Goal: Information Seeking & Learning: Learn about a topic

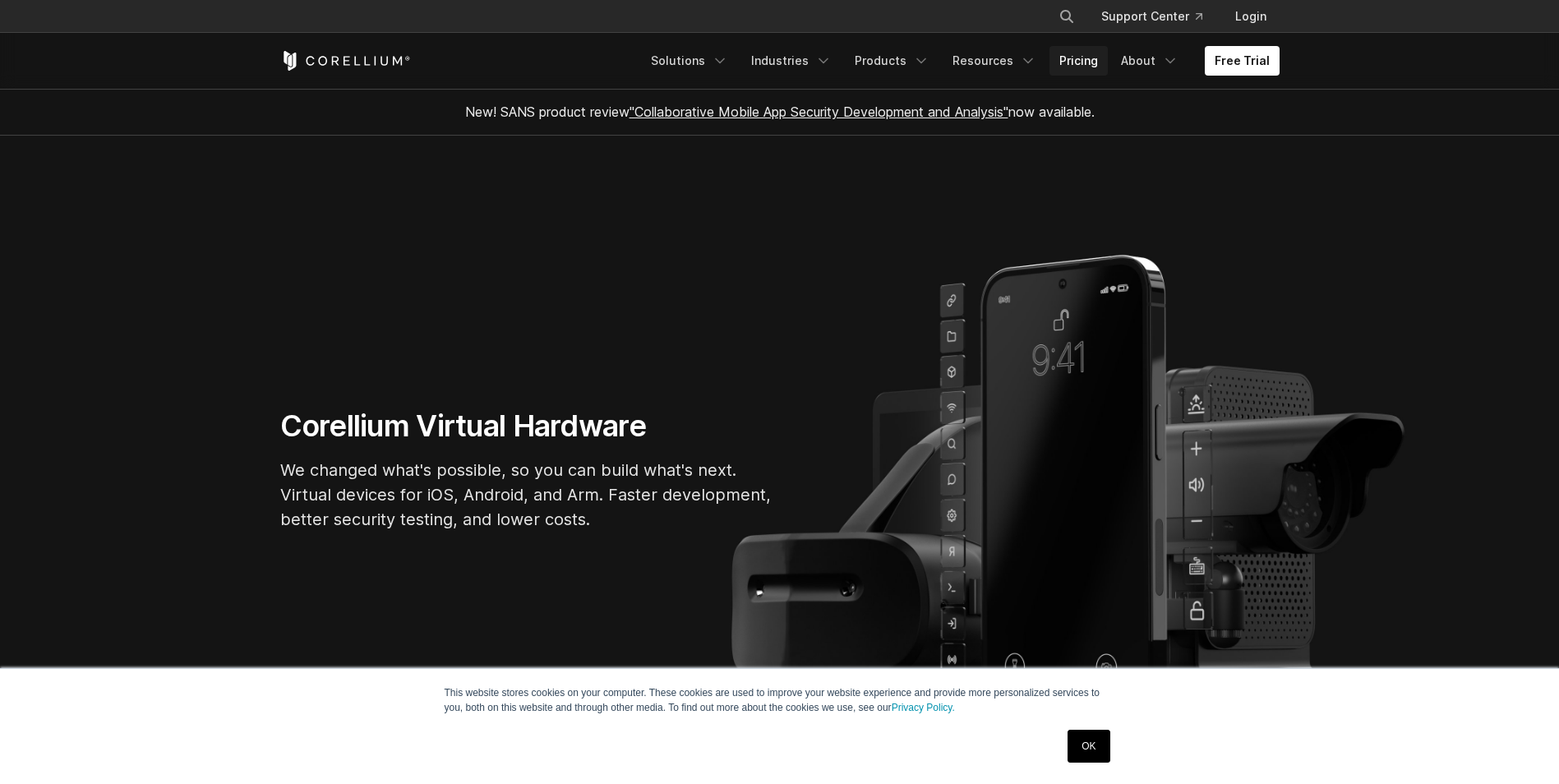
click at [1105, 69] on link "Pricing" at bounding box center [1079, 61] width 58 height 29
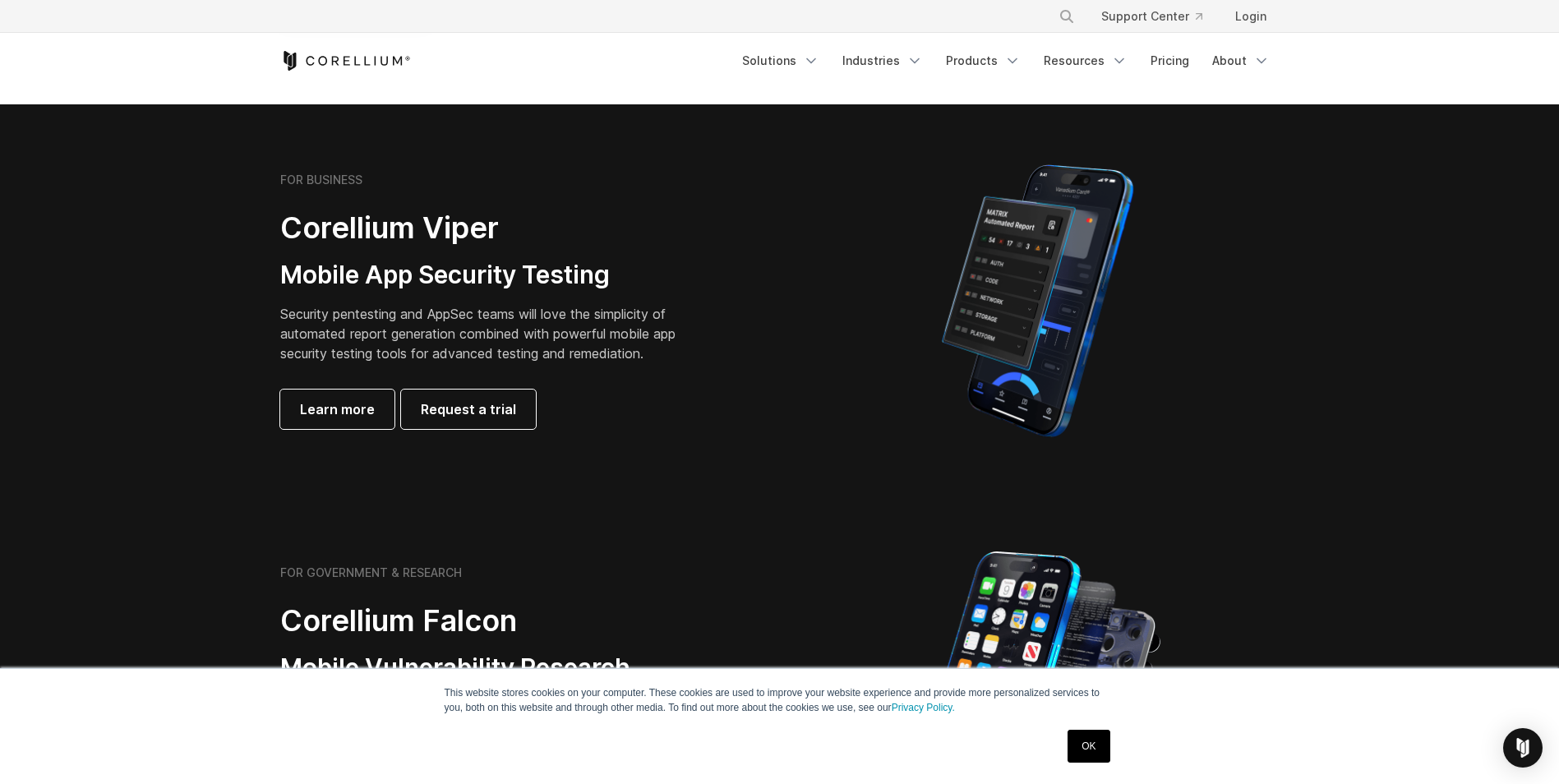
scroll to position [320, 0]
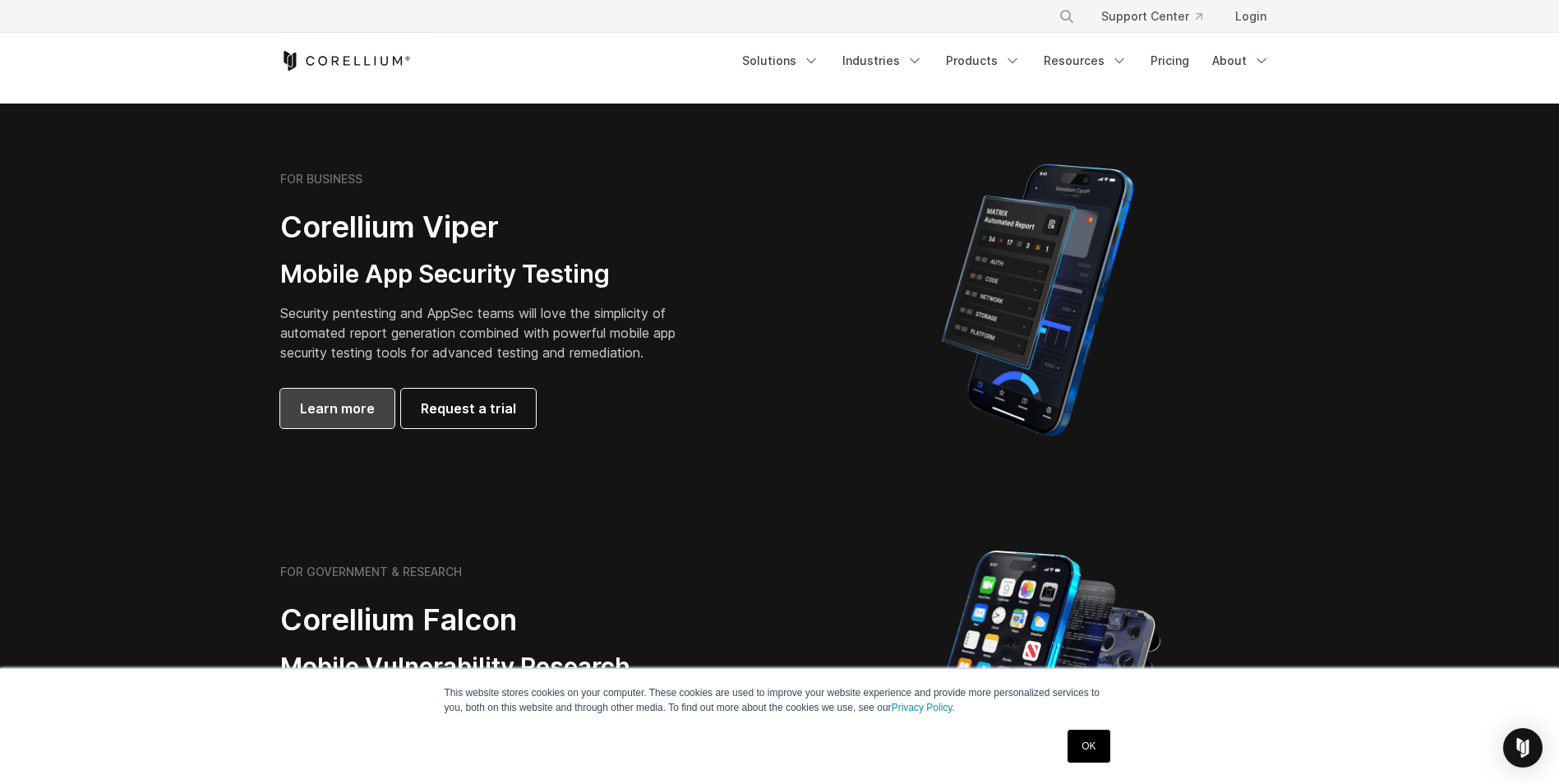
click at [332, 397] on link "Learn more" at bounding box center [337, 408] width 114 height 40
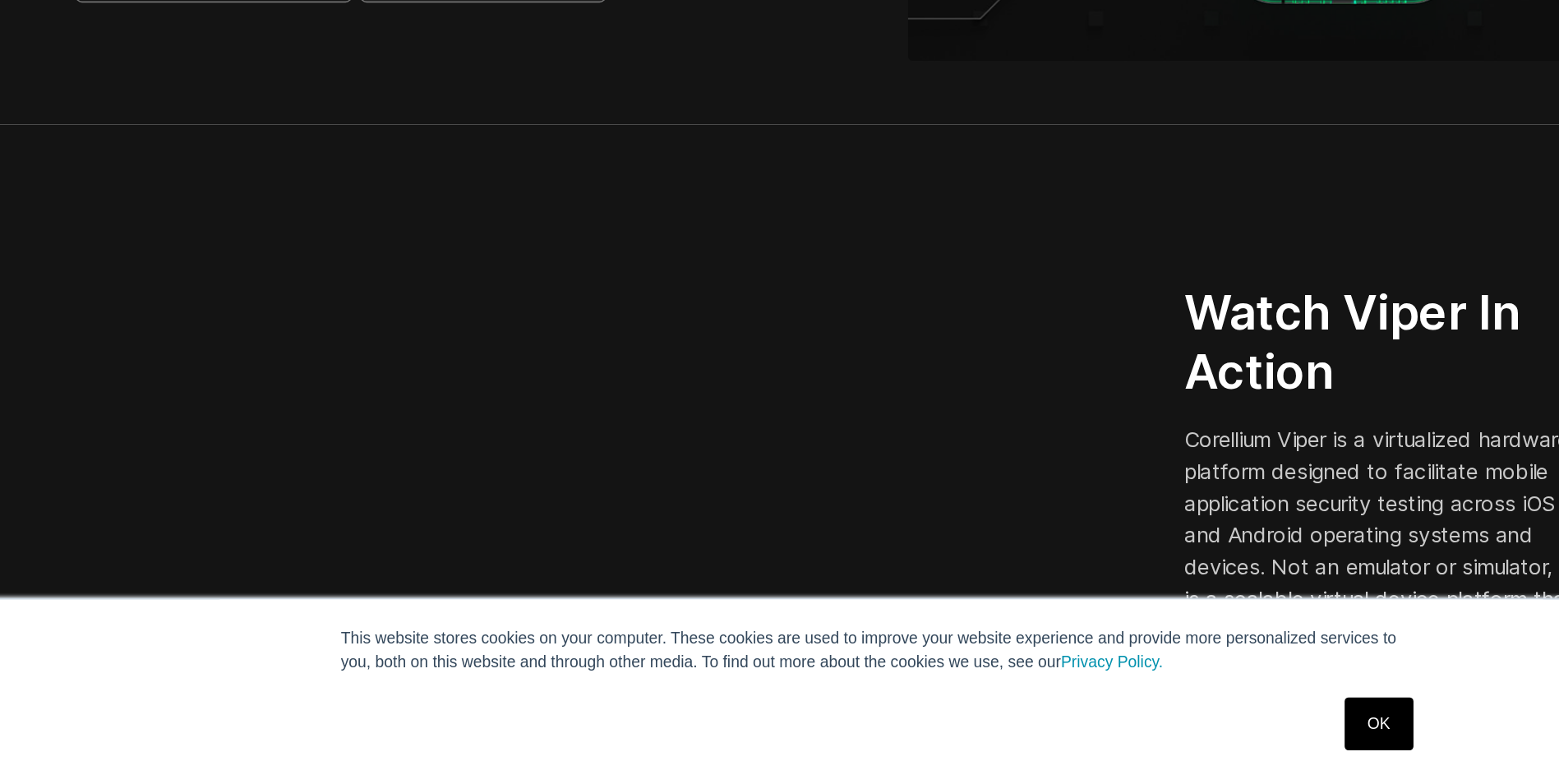
scroll to position [285, 0]
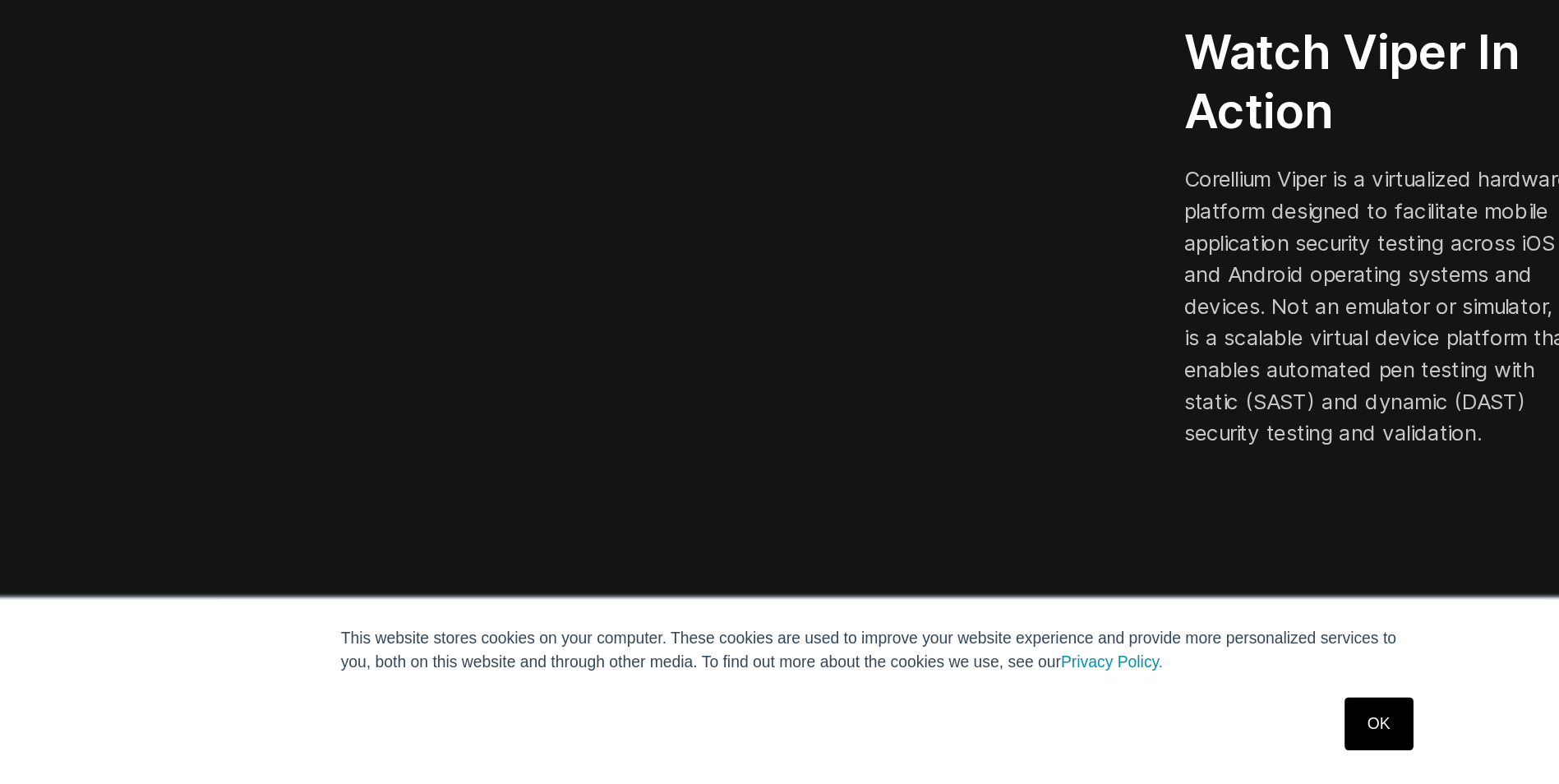
click at [1073, 750] on link "OK" at bounding box center [1089, 746] width 42 height 33
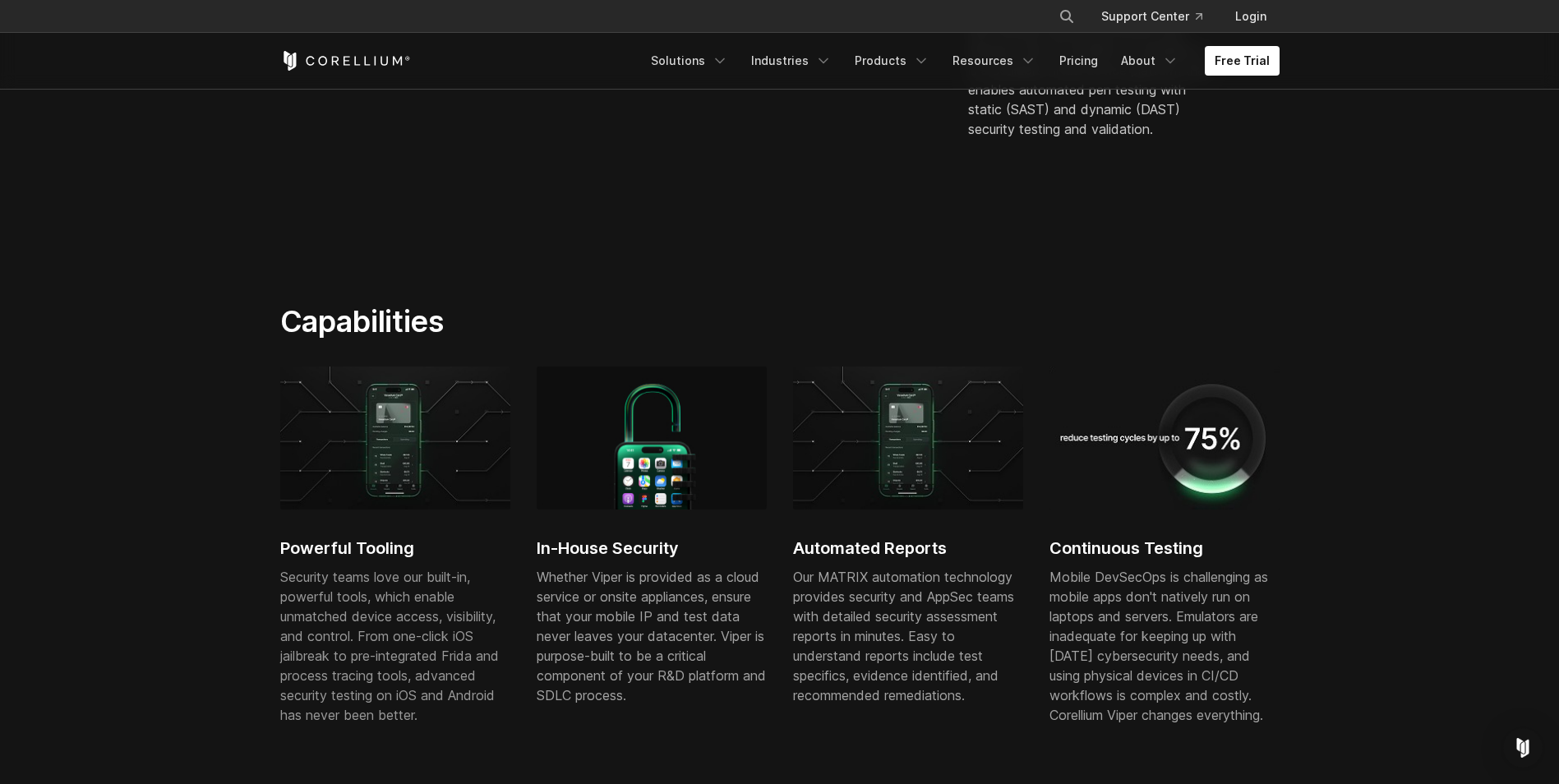
scroll to position [662, 0]
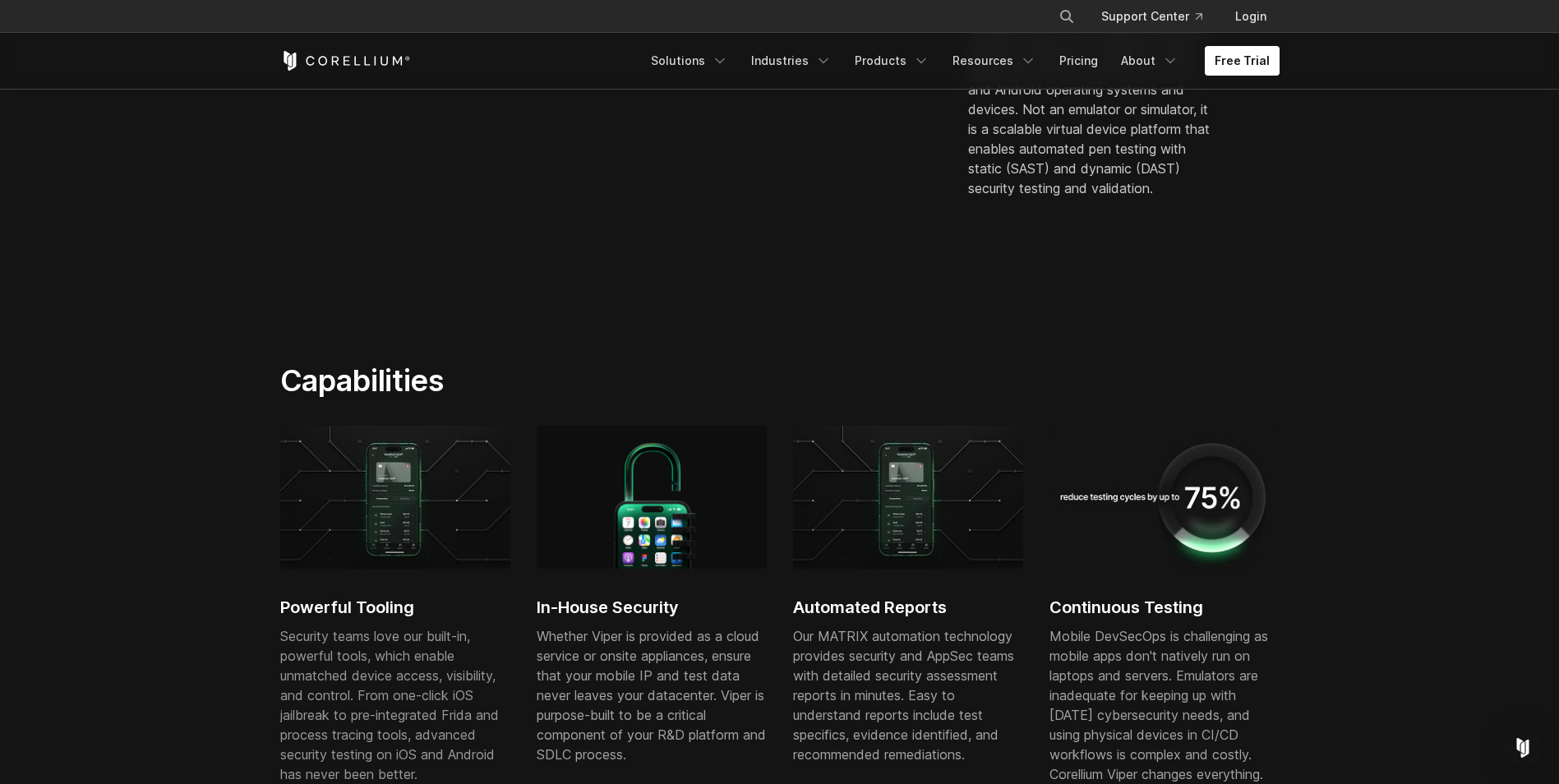
click at [680, 77] on div "Free Trial Solutions IoT" at bounding box center [780, 61] width 1000 height 56
click at [680, 61] on link "Solutions" at bounding box center [689, 61] width 97 height 29
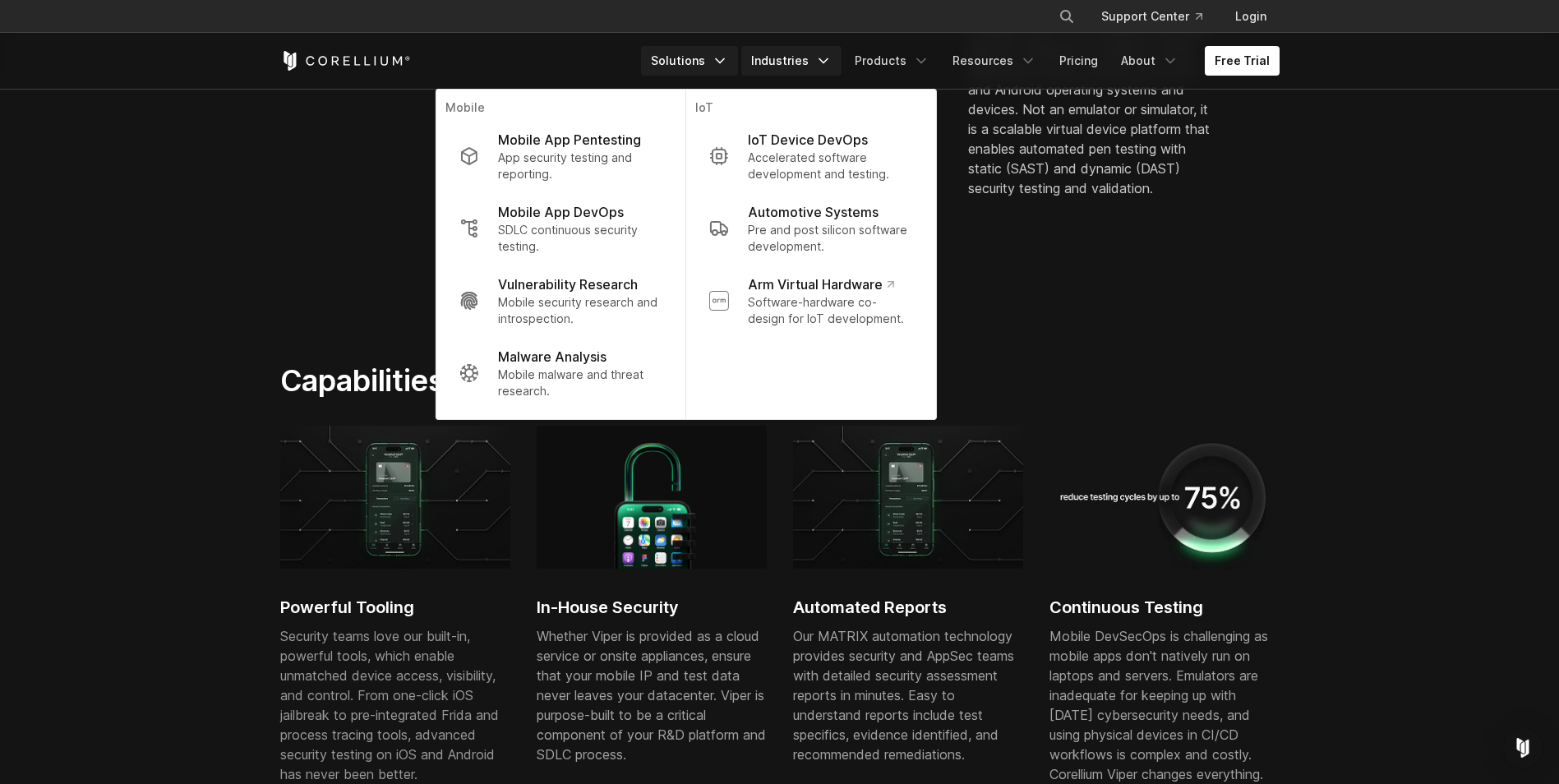
click at [808, 53] on link "Industries" at bounding box center [791, 61] width 100 height 29
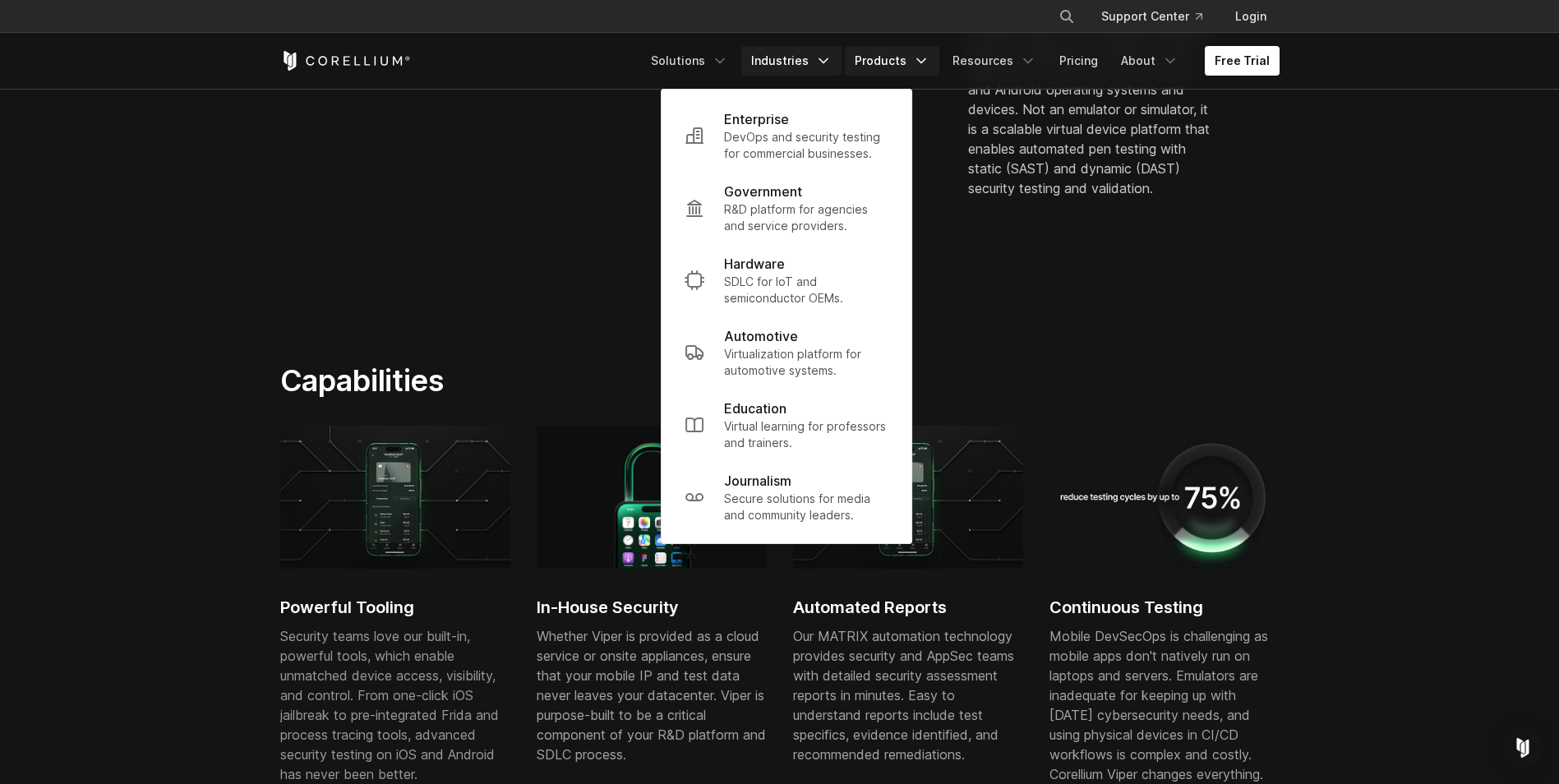
click at [882, 56] on link "Products" at bounding box center [892, 61] width 94 height 29
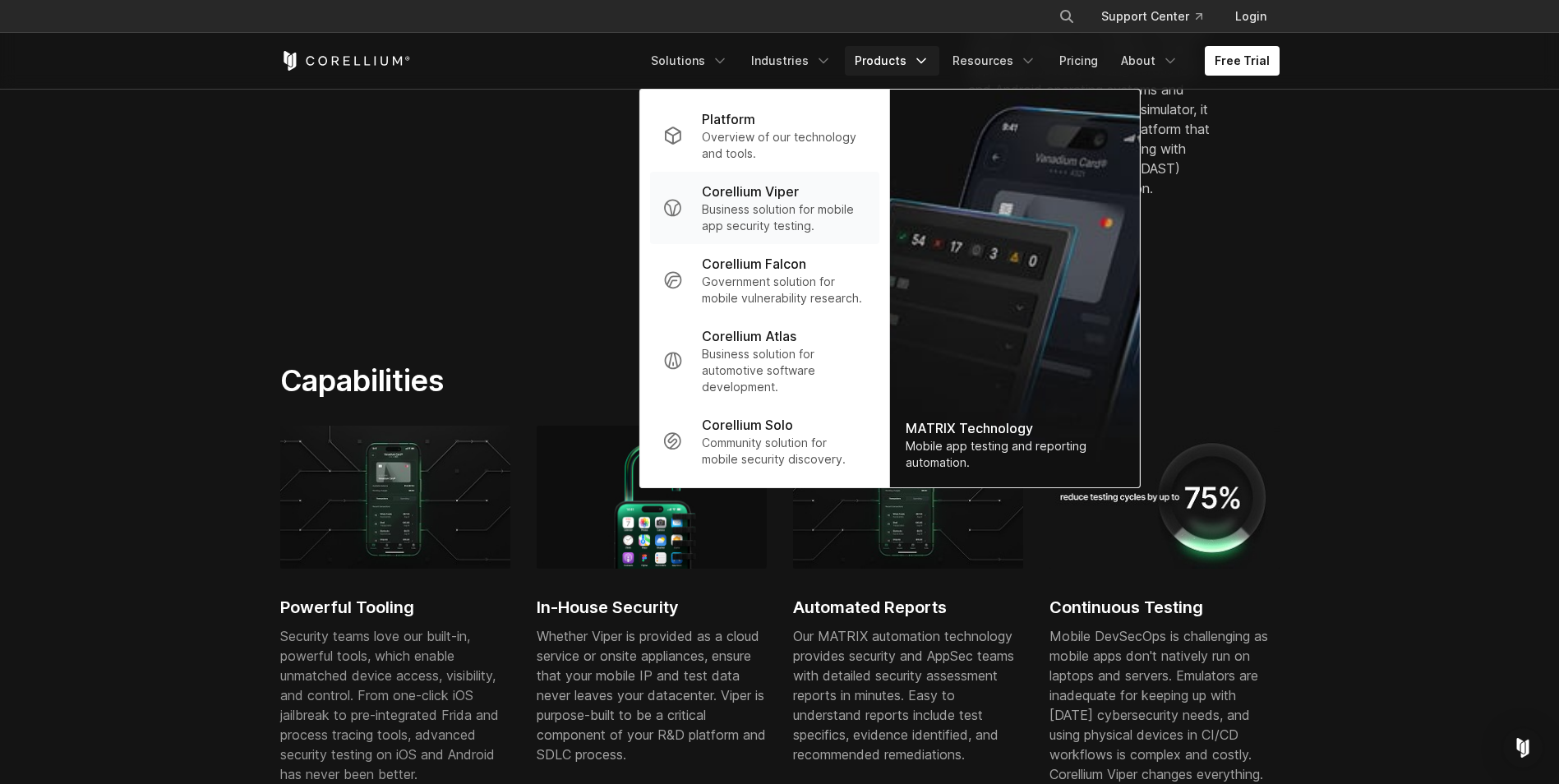
click at [777, 210] on p "Business solution for mobile app security testing." at bounding box center [783, 217] width 163 height 33
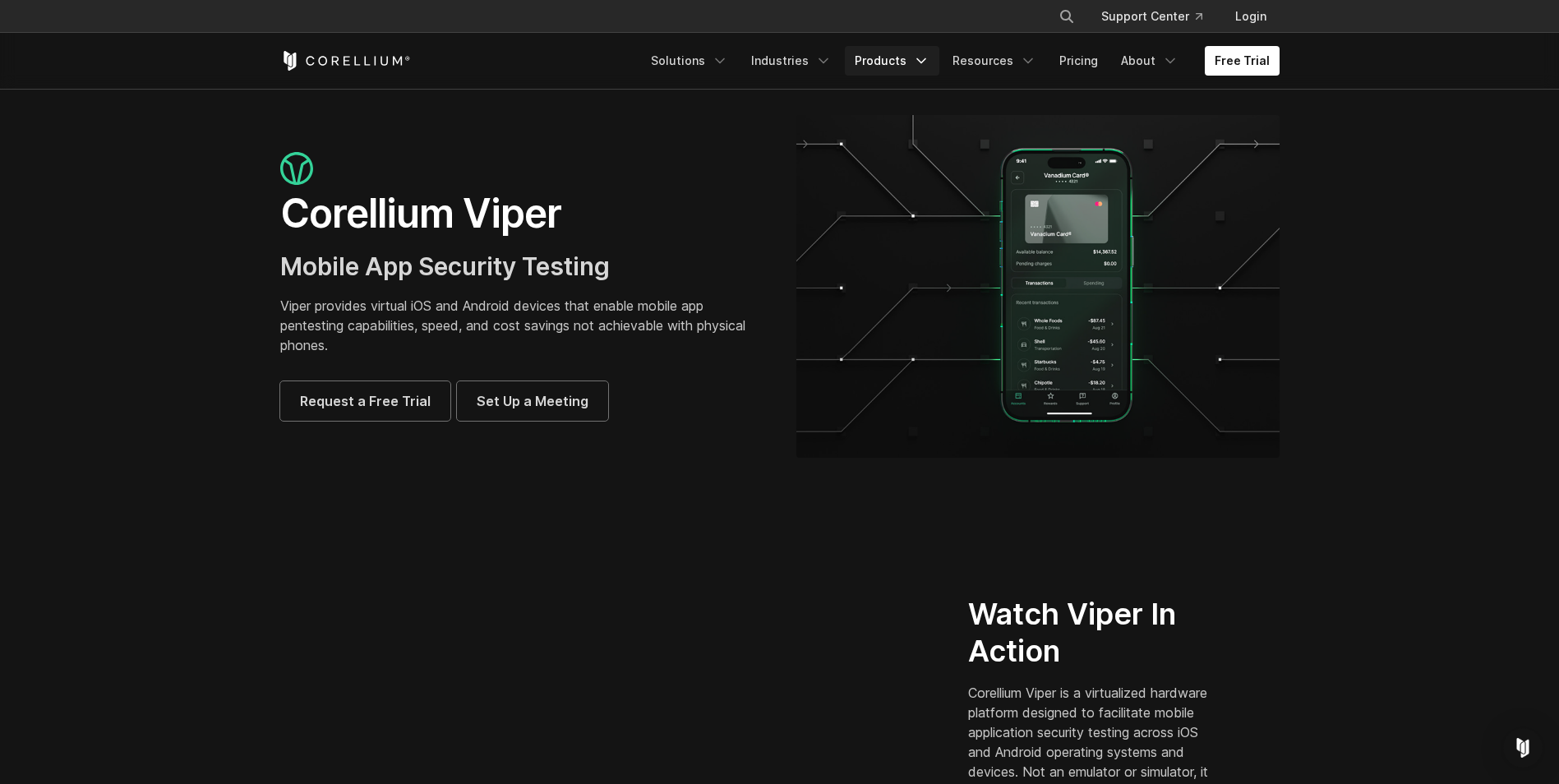
click at [905, 63] on link "Products" at bounding box center [892, 61] width 94 height 29
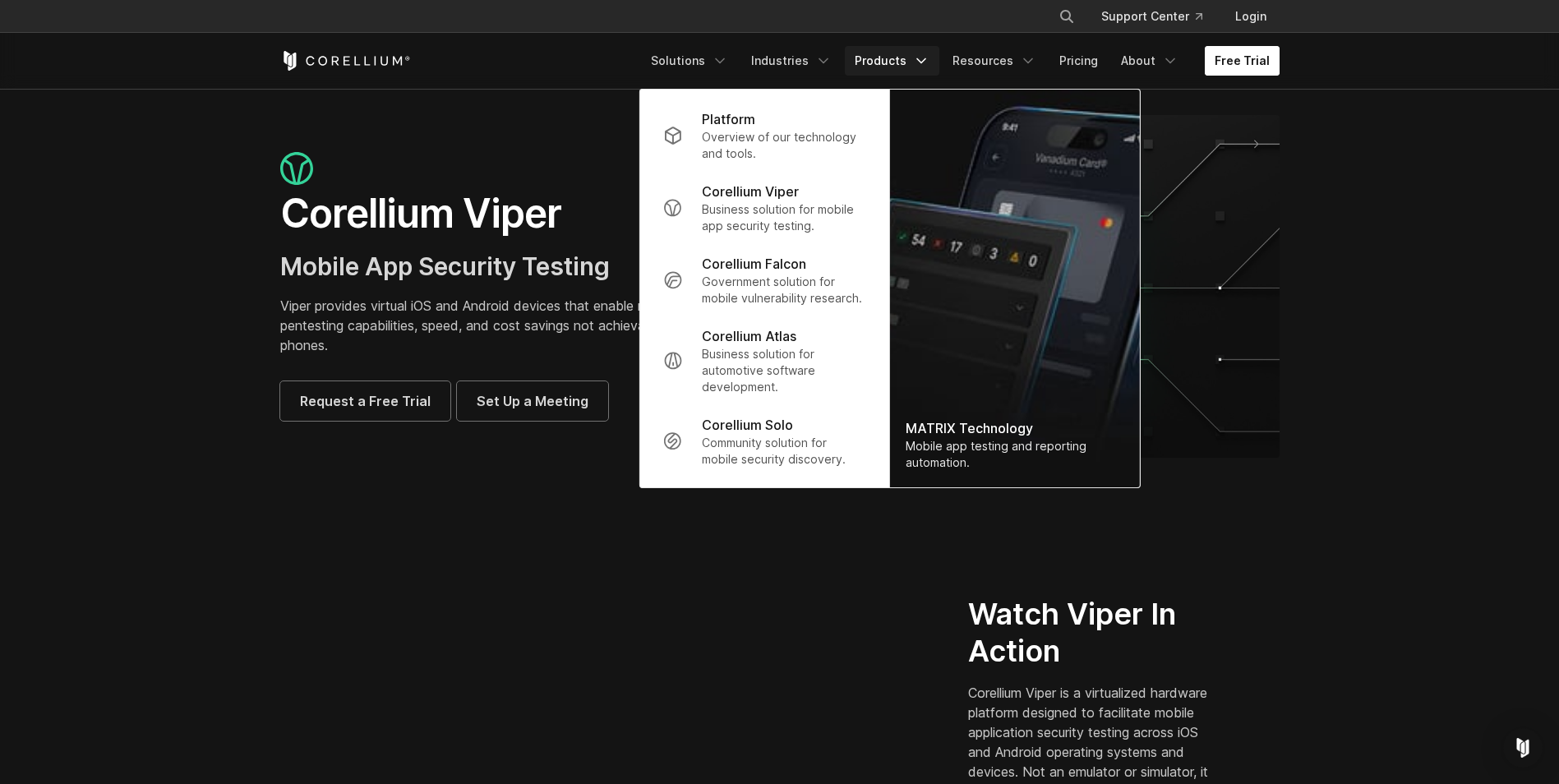
click at [1261, 59] on link "Free Trial" at bounding box center [1242, 61] width 75 height 29
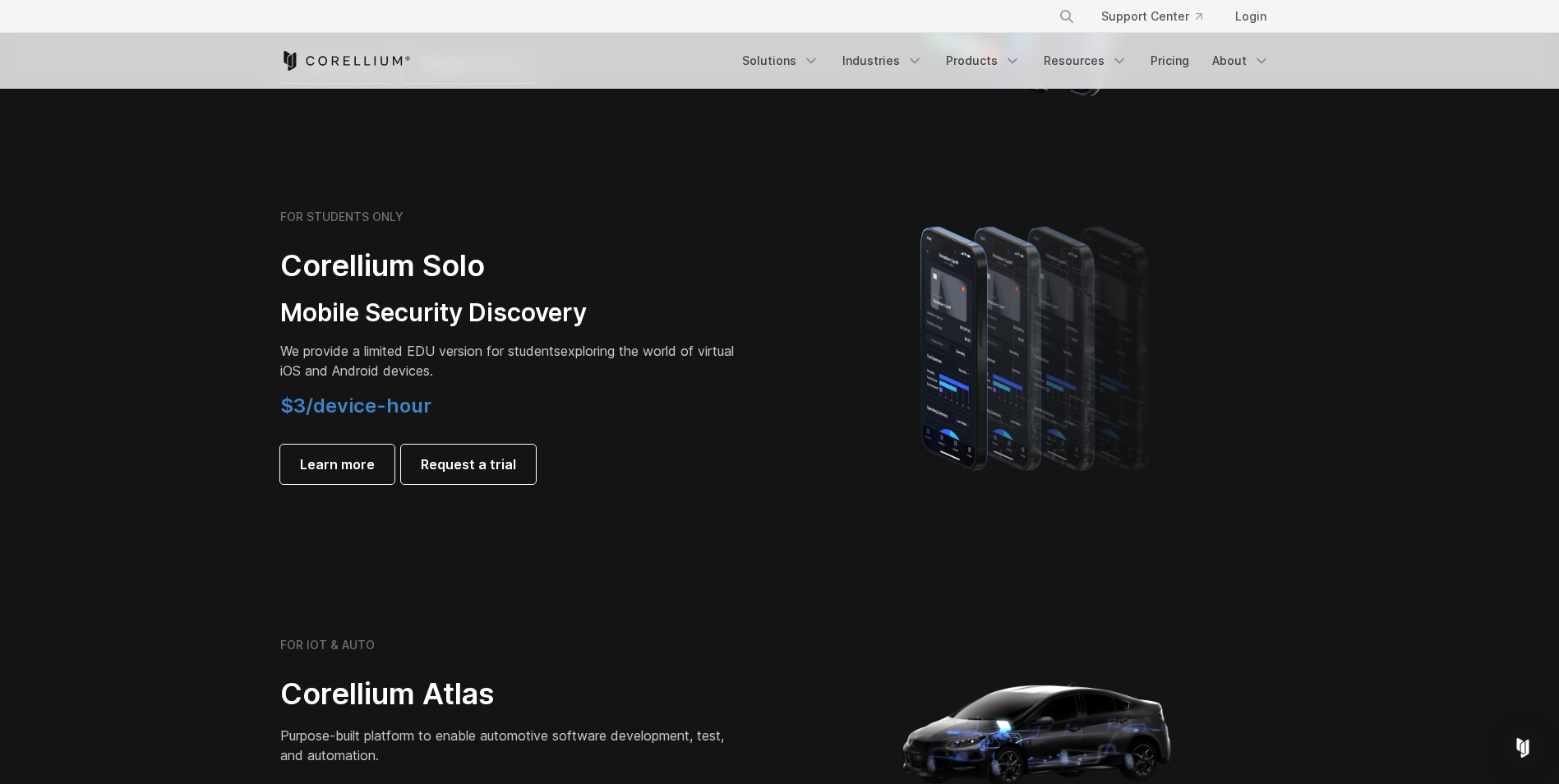
scroll to position [1060, 0]
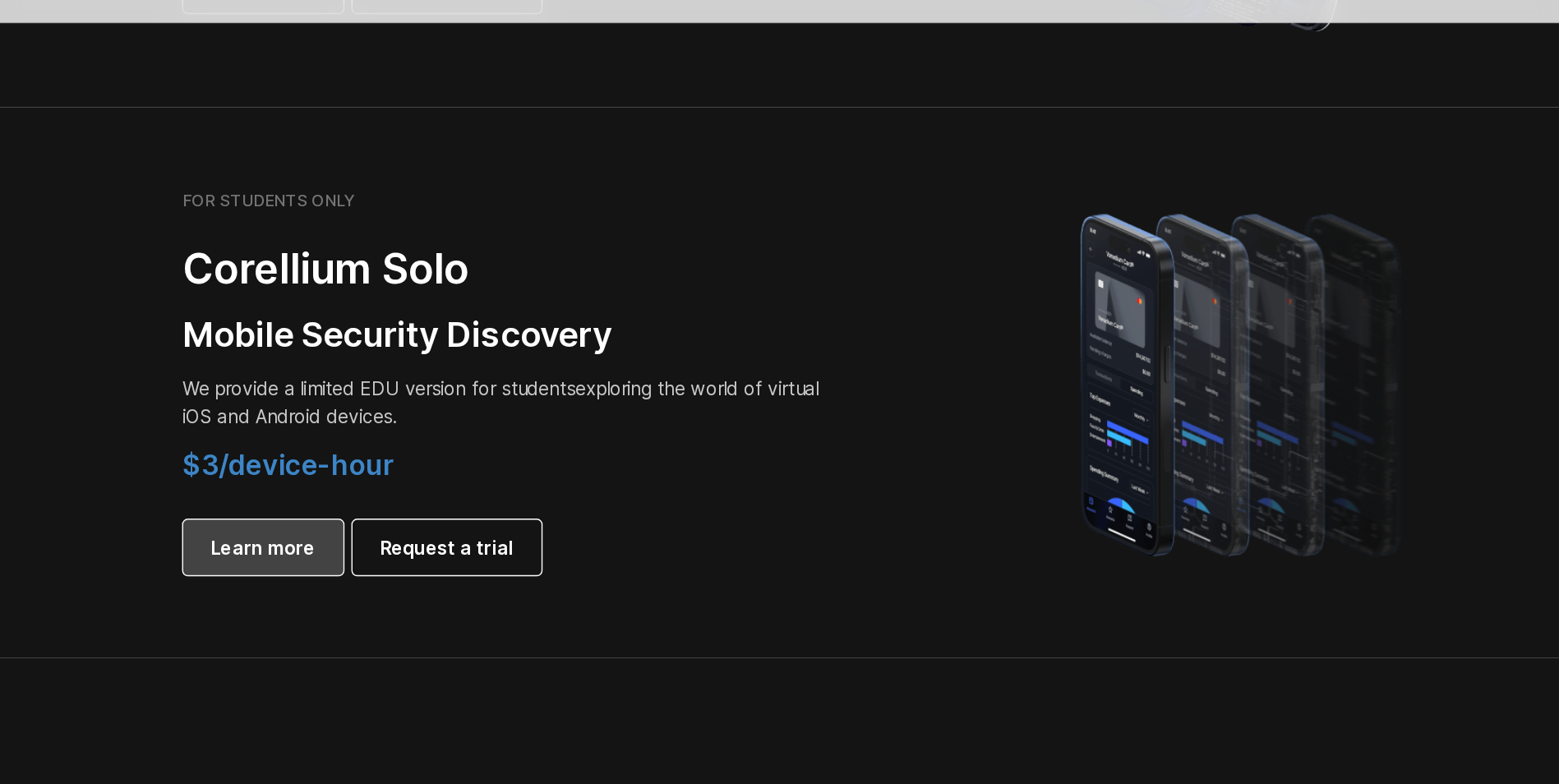
click at [366, 466] on span "Learn more" at bounding box center [337, 462] width 75 height 19
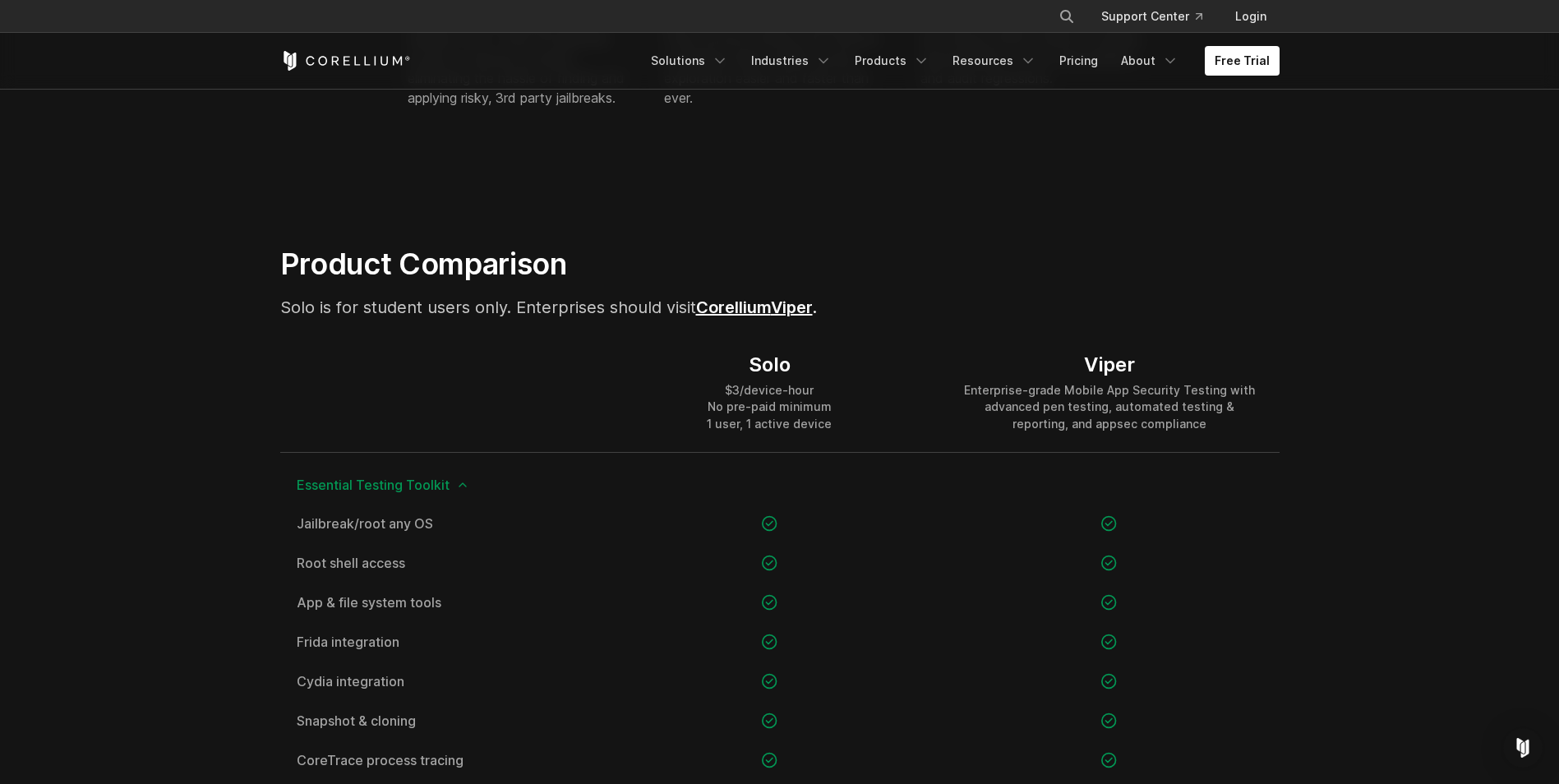
scroll to position [949, 0]
drag, startPoint x: 1111, startPoint y: 364, endPoint x: 1071, endPoint y: 305, distance: 71.3
click at [1110, 363] on div "Viper" at bounding box center [1109, 366] width 306 height 24
click at [898, 55] on link "Products" at bounding box center [892, 61] width 94 height 29
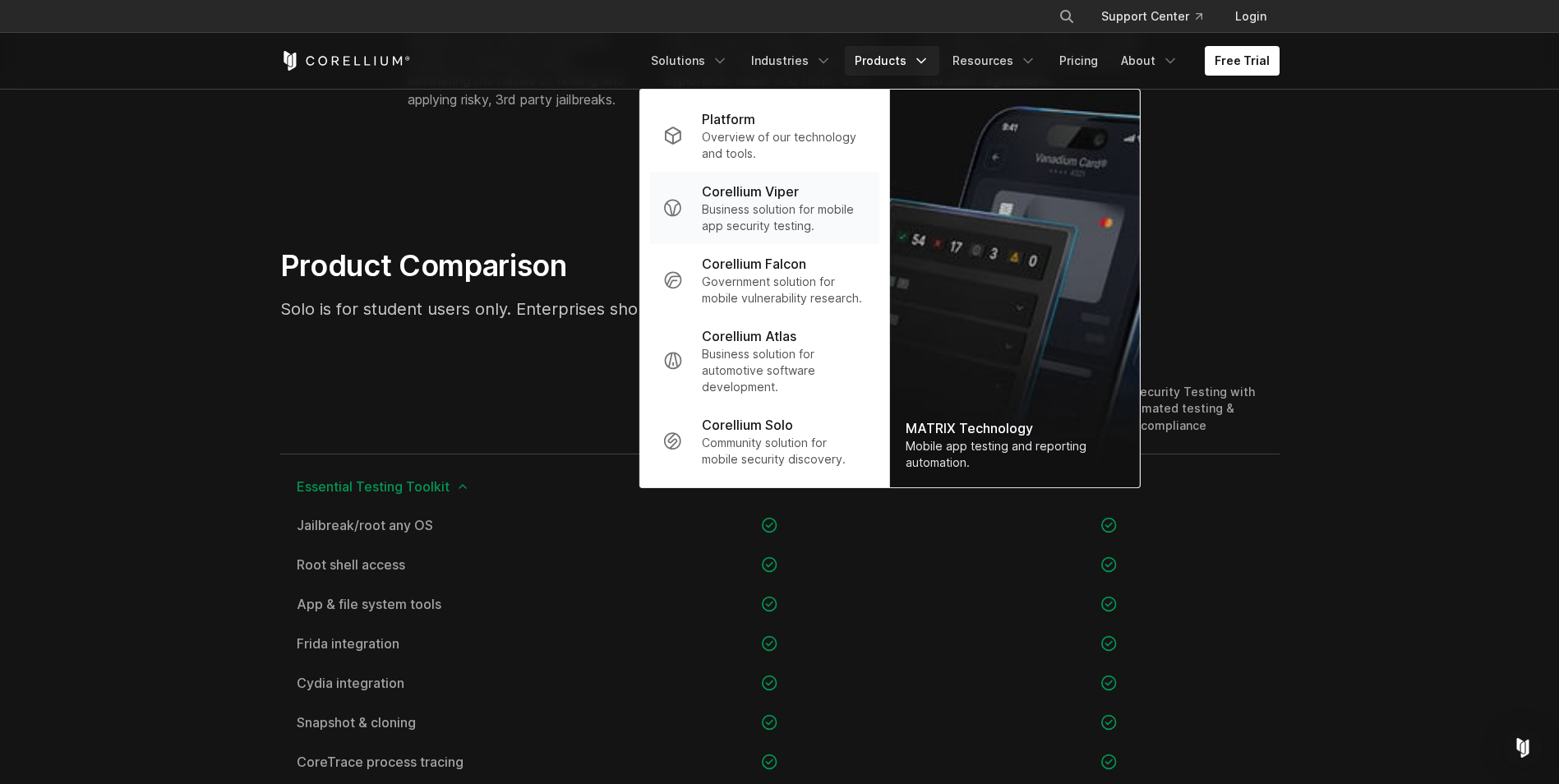
click at [784, 199] on p "Corellium Viper" at bounding box center [750, 191] width 97 height 19
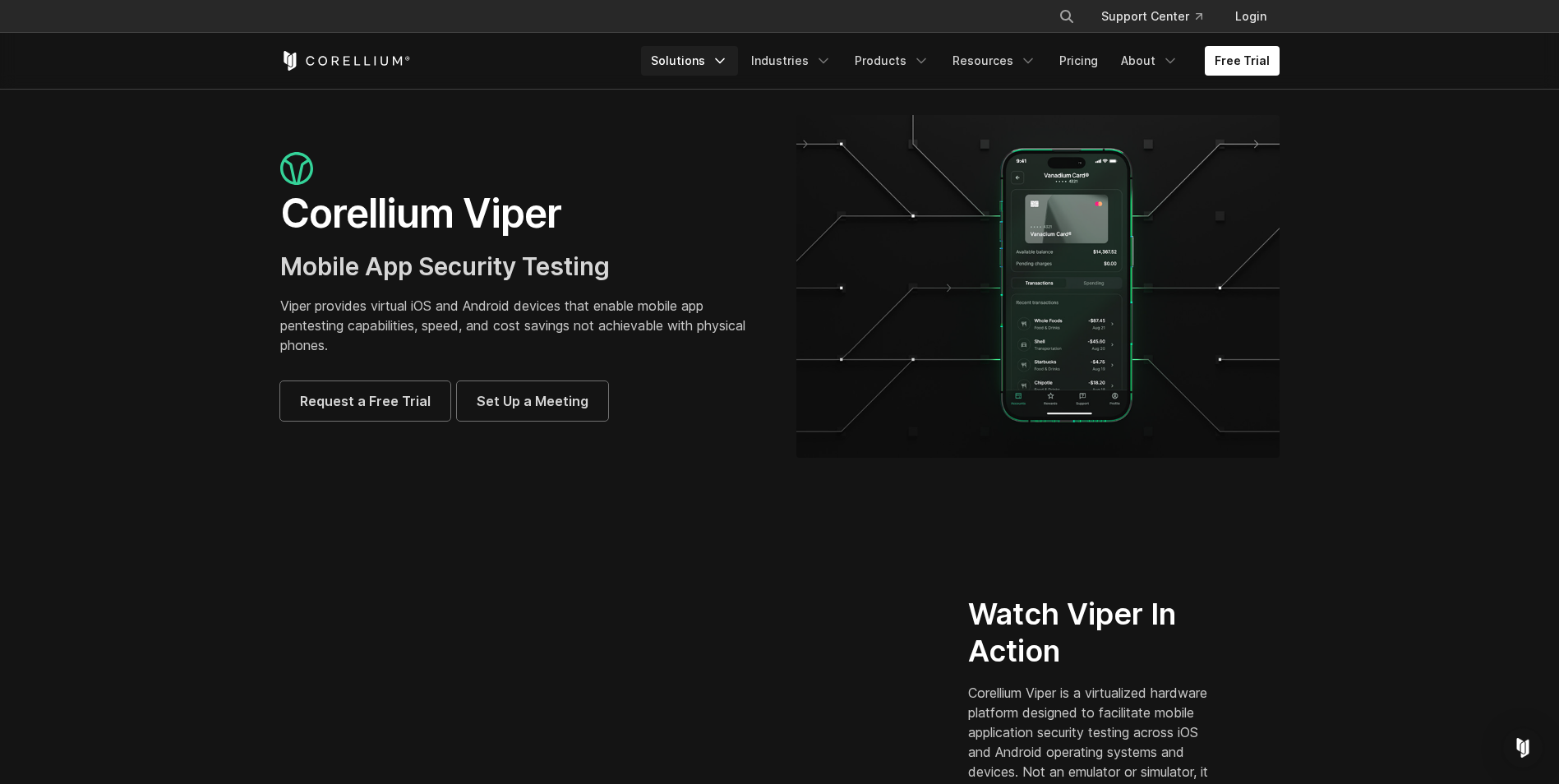
click at [695, 73] on link "Solutions" at bounding box center [689, 61] width 97 height 29
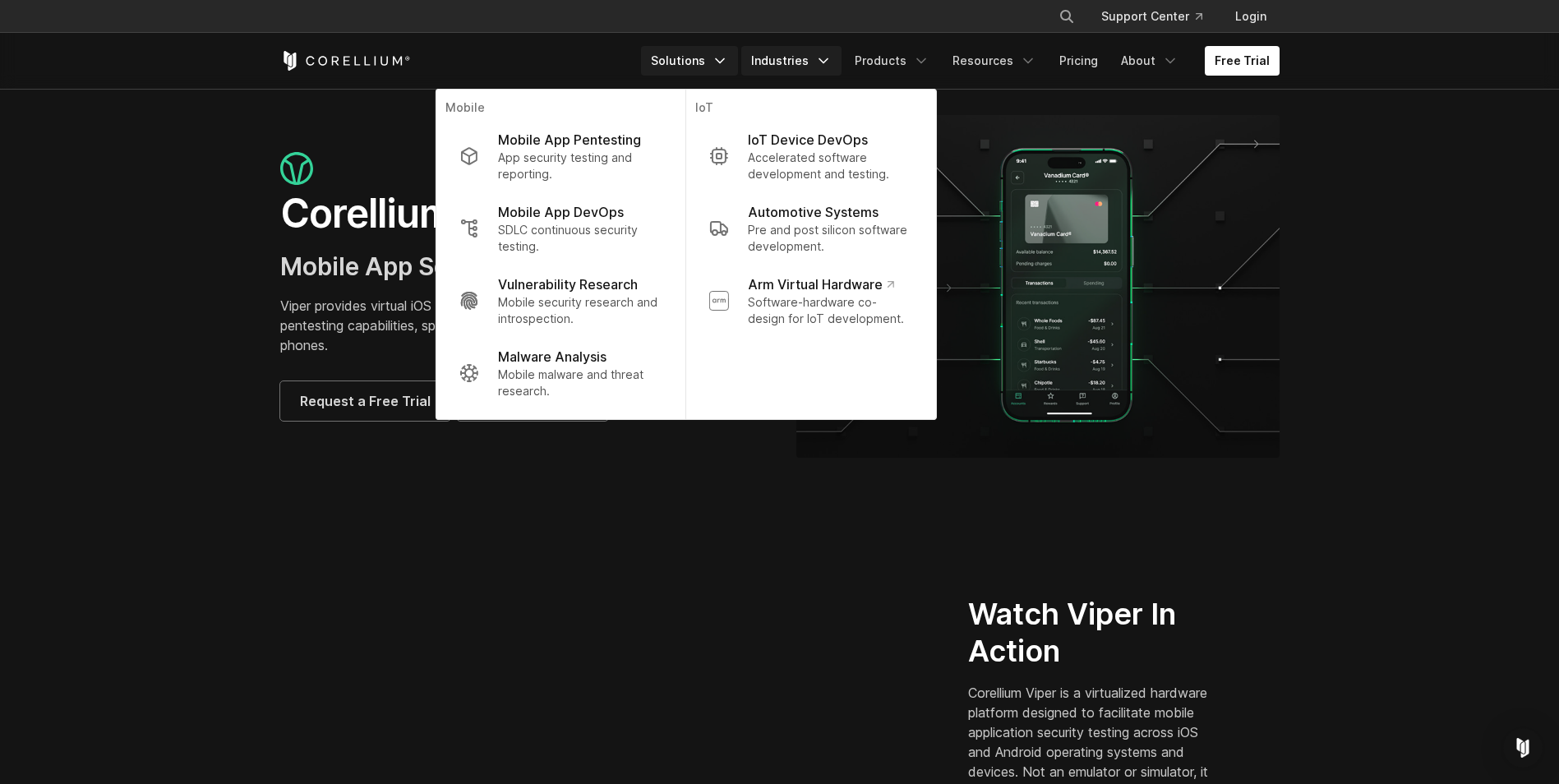
click at [819, 61] on link "Industries" at bounding box center [791, 61] width 100 height 29
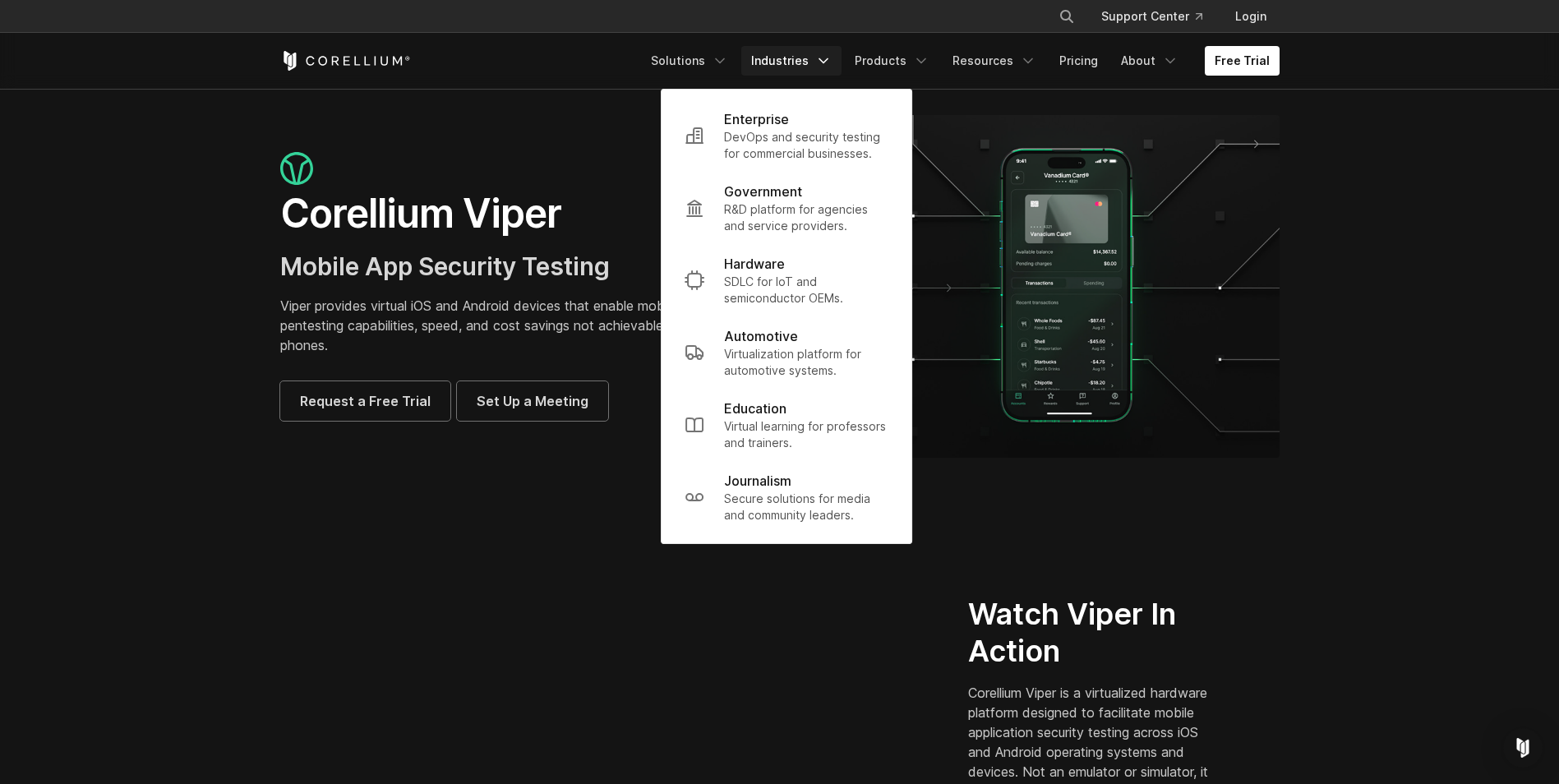
click at [899, 76] on div "Free Trial Solutions IoT" at bounding box center [780, 61] width 1000 height 56
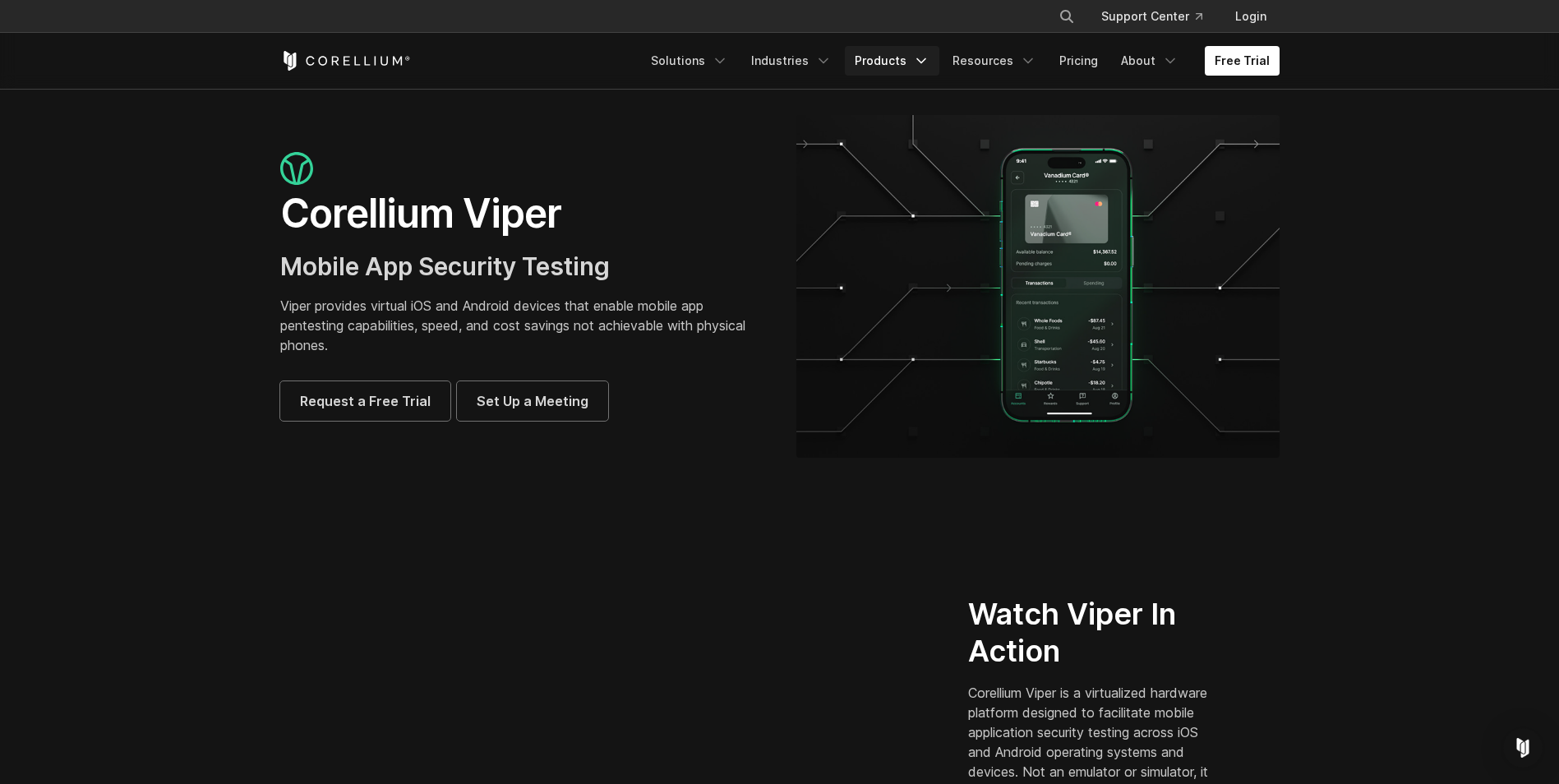
click at [908, 66] on link "Products" at bounding box center [892, 61] width 94 height 29
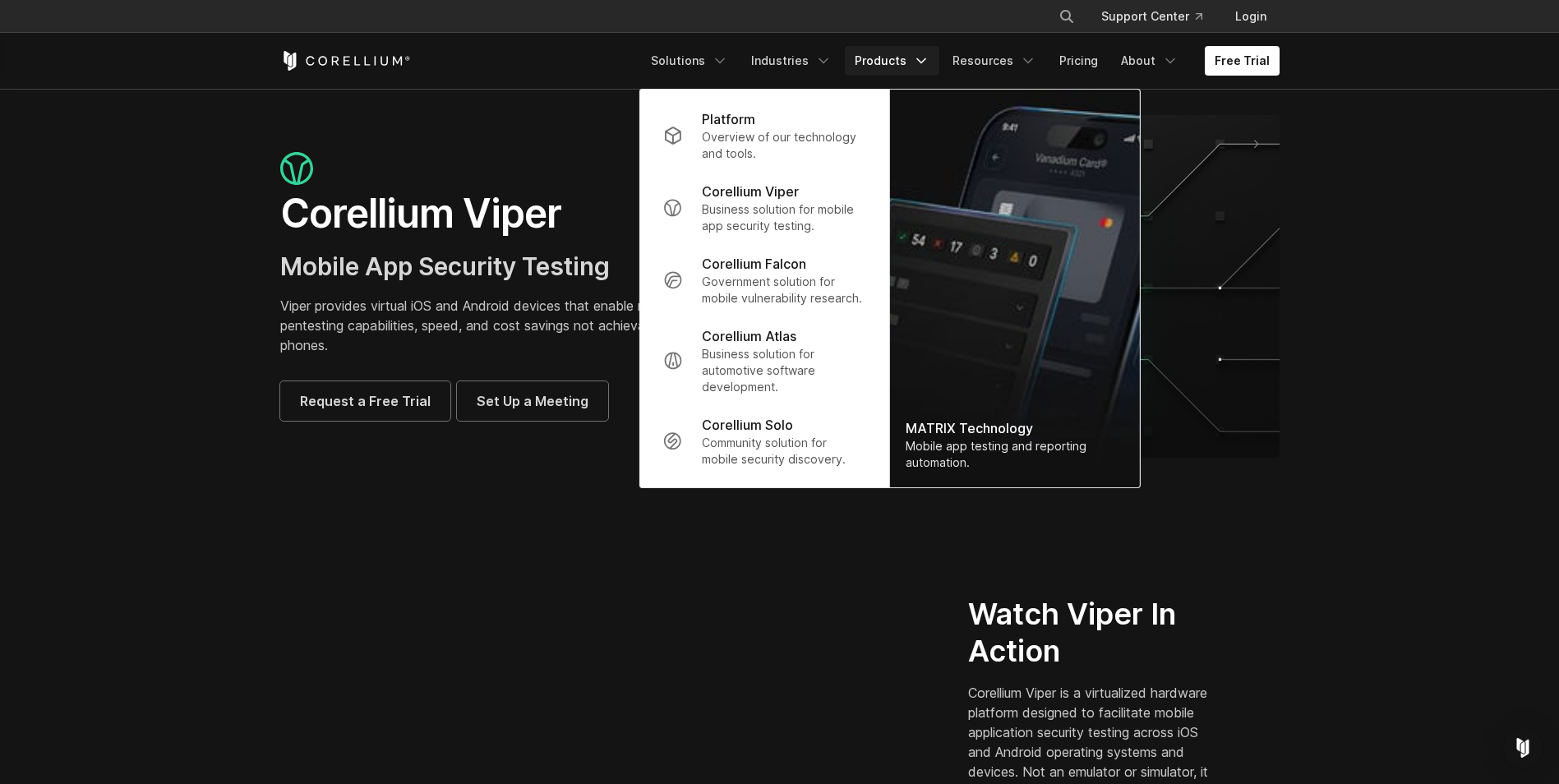
click at [972, 34] on div "Free Trial Solutions IoT" at bounding box center [780, 61] width 1000 height 56
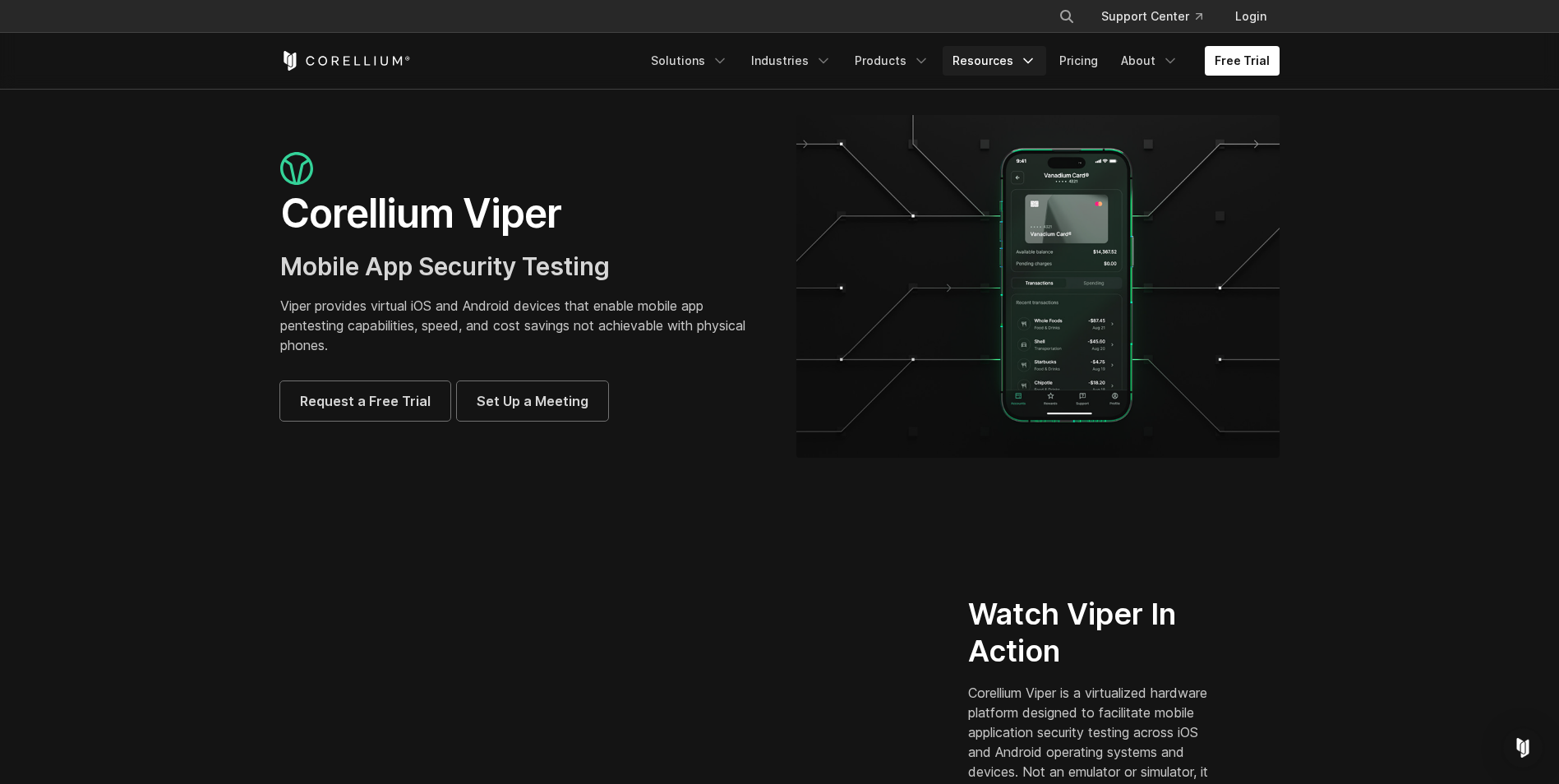
click at [978, 49] on link "Resources" at bounding box center [994, 61] width 103 height 29
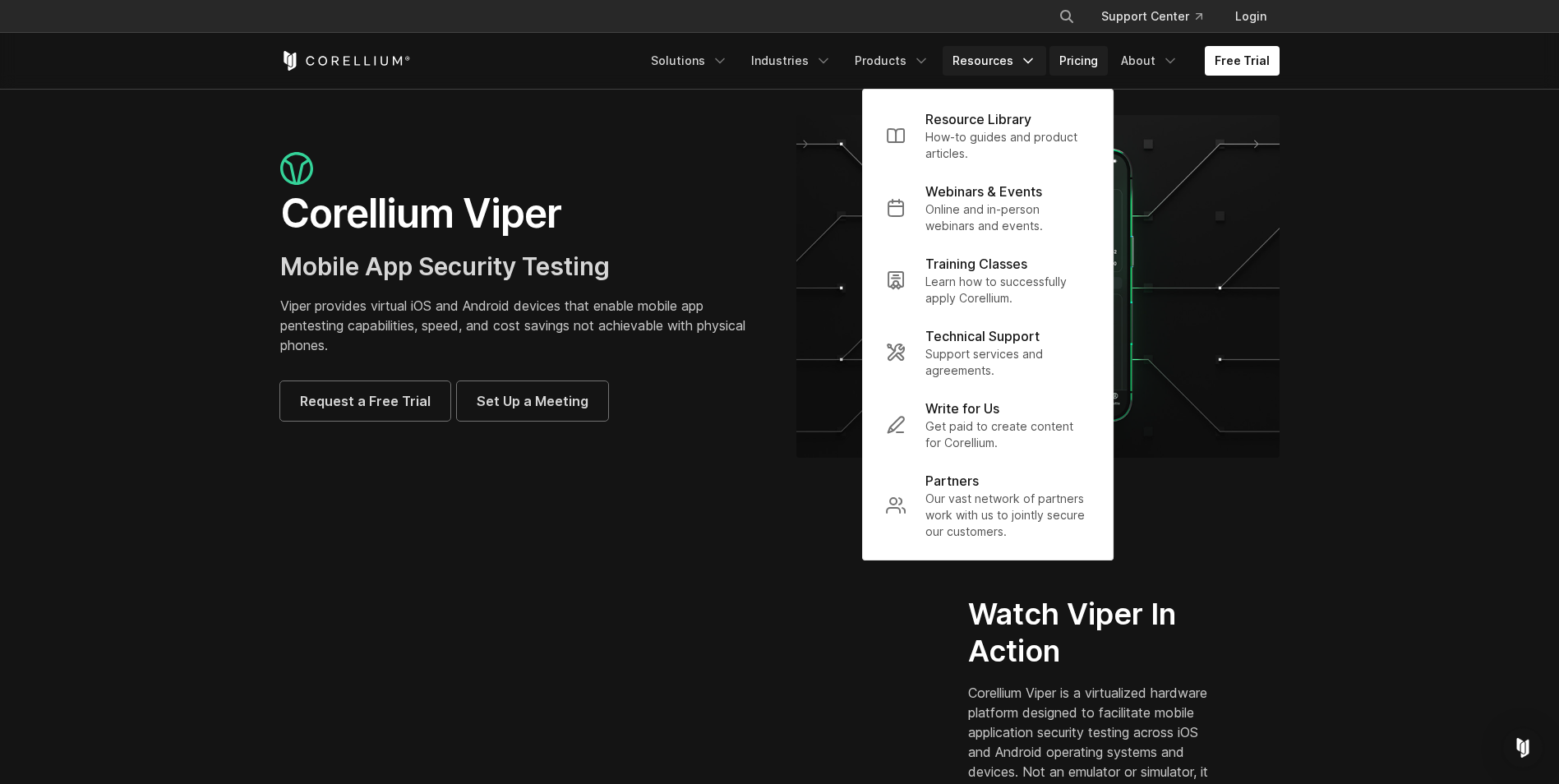
click at [1072, 57] on link "Pricing" at bounding box center [1079, 61] width 58 height 29
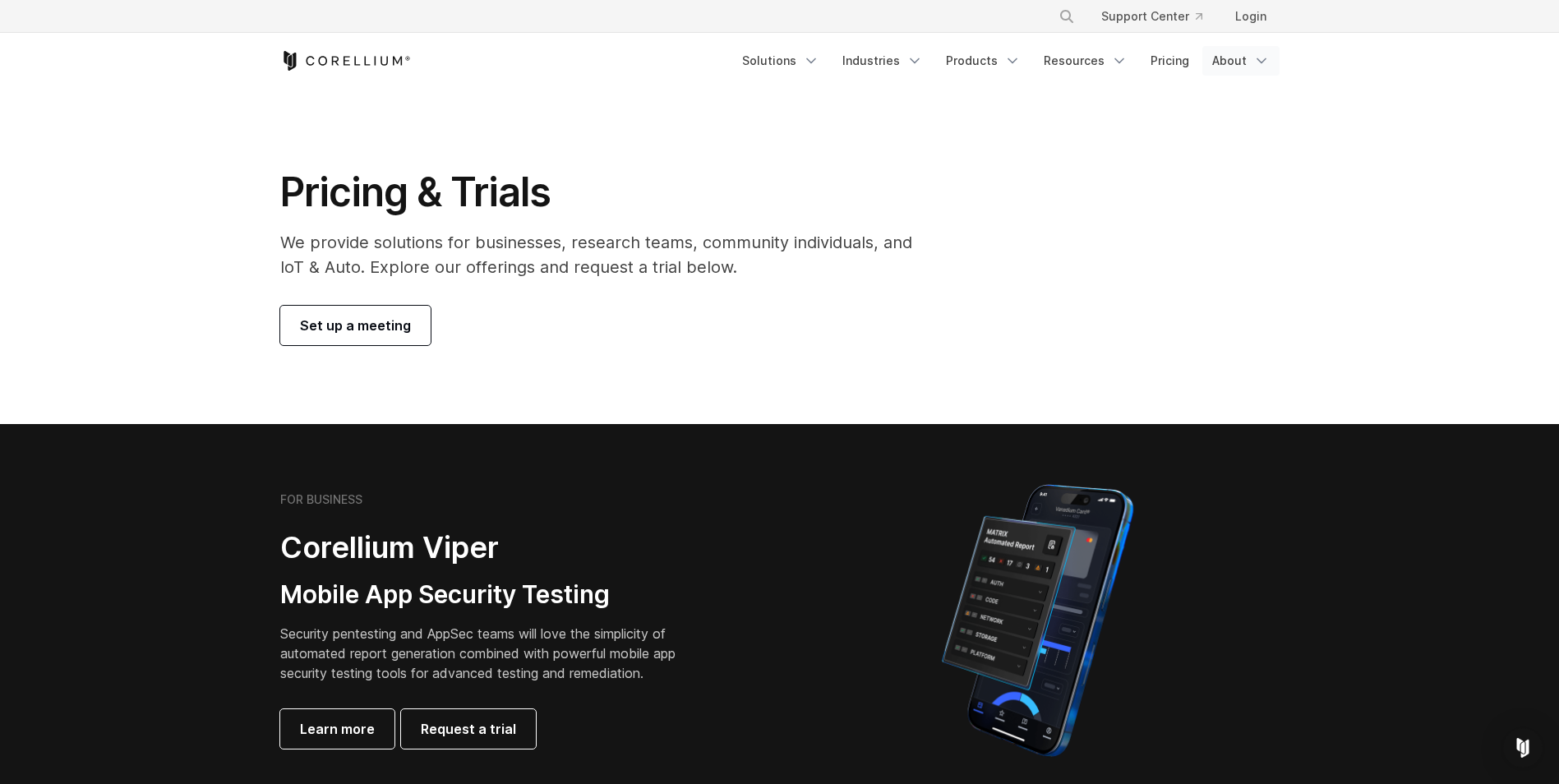
click at [1212, 61] on link "About" at bounding box center [1241, 61] width 77 height 29
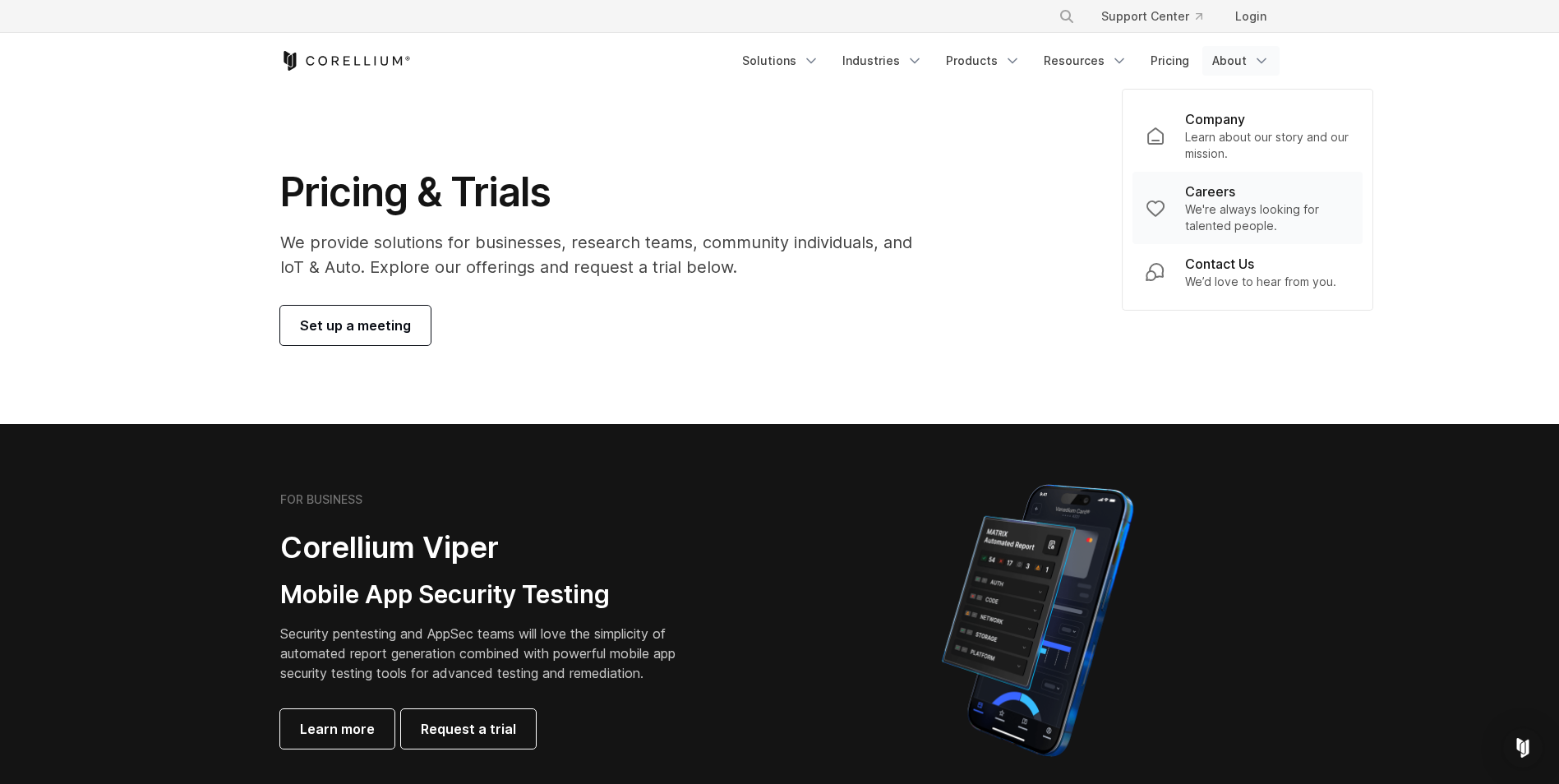
click at [1254, 183] on div "Careers" at bounding box center [1267, 191] width 164 height 19
